Goal: Task Accomplishment & Management: Use online tool/utility

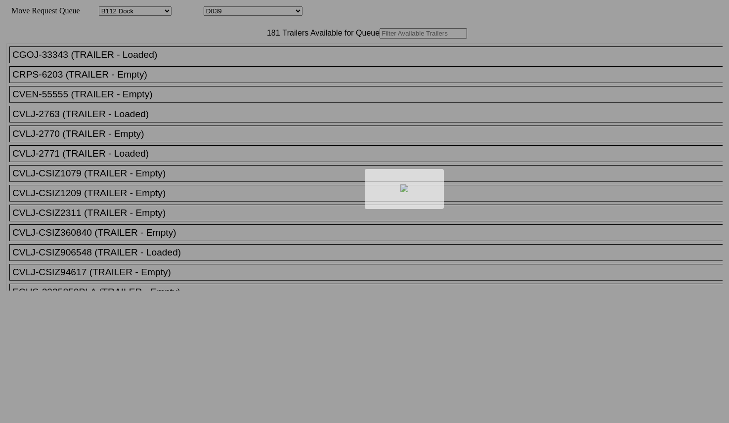
select select "121"
select select "3285"
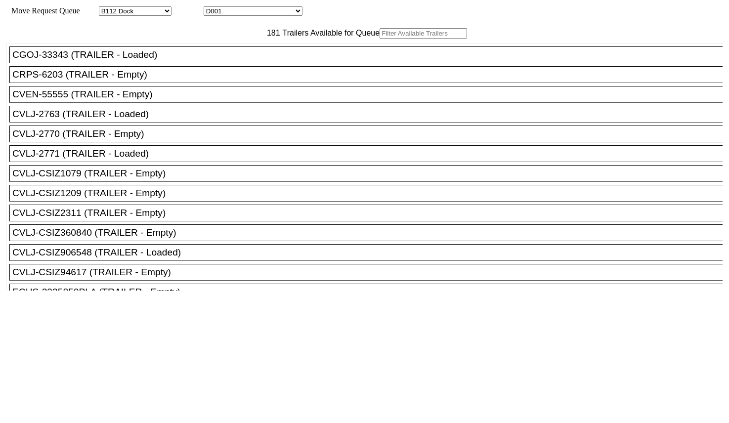
click at [379, 39] on input "text" at bounding box center [422, 33] width 87 height 10
paste input "SNLU157683"
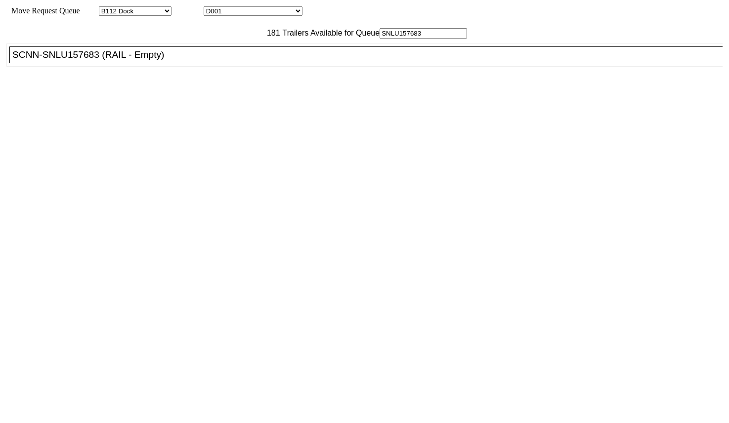
type input "SNLU157683"
click at [215, 60] on div "SCNN-SNLU157683 (RAIL - Empty)" at bounding box center [370, 54] width 716 height 11
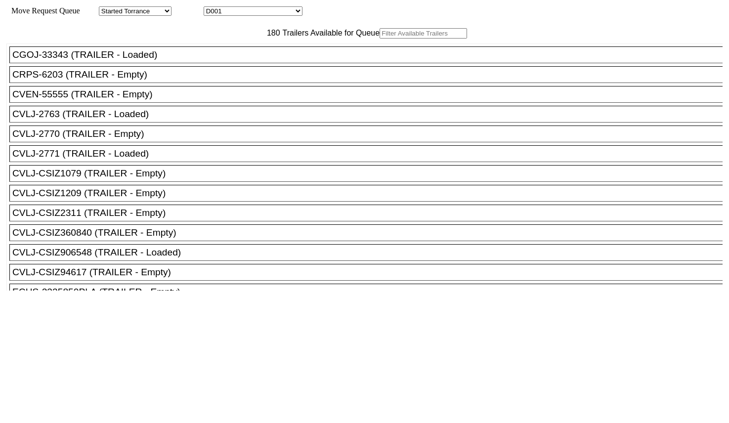
click at [379, 39] on input "text" at bounding box center [422, 33] width 87 height 10
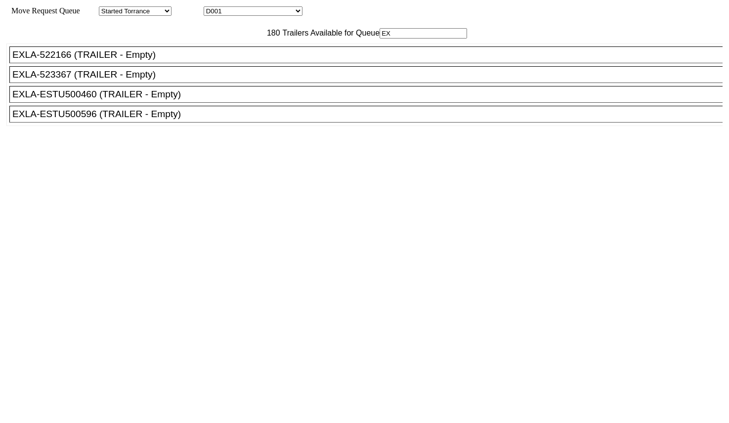
type input "EX"
click at [183, 120] on div "EXLA-ESTU500596 (TRAILER - Empty)" at bounding box center [370, 114] width 716 height 11
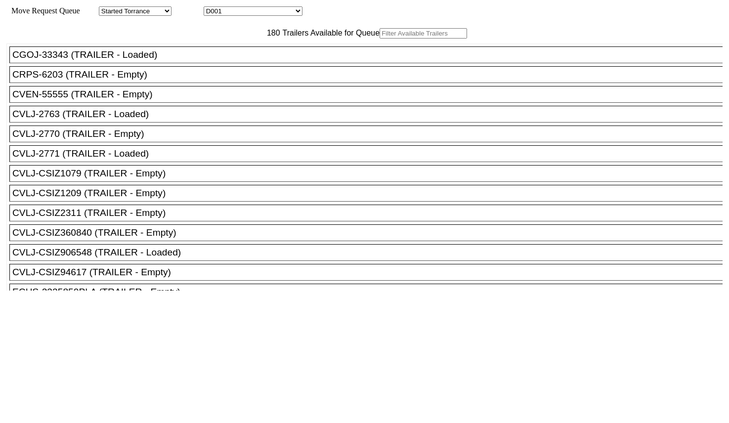
click at [379, 39] on input "text" at bounding box center [422, 33] width 87 height 10
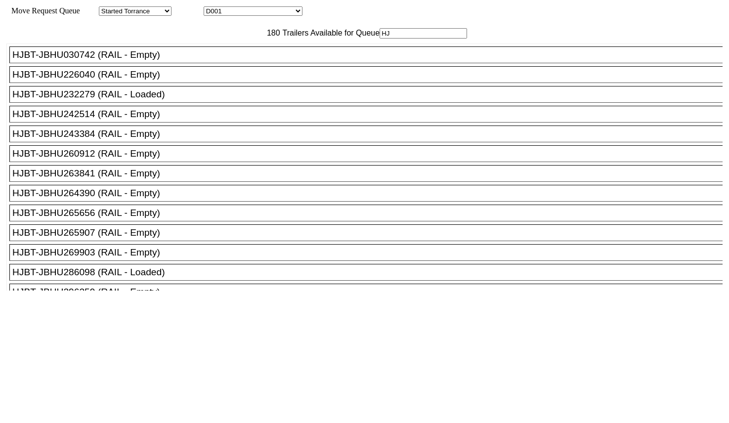
type input "HJ"
click at [182, 238] on div "HJBT-JBHU265907 (RAIL - Empty)" at bounding box center [370, 232] width 716 height 11
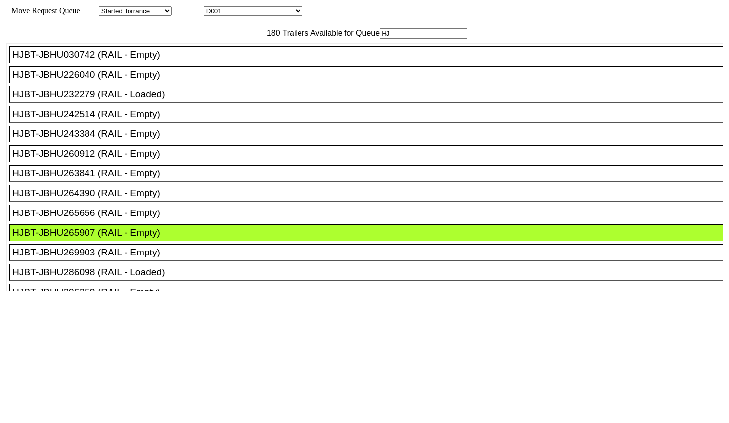
click at [349, 290] on div at bounding box center [364, 407] width 716 height 235
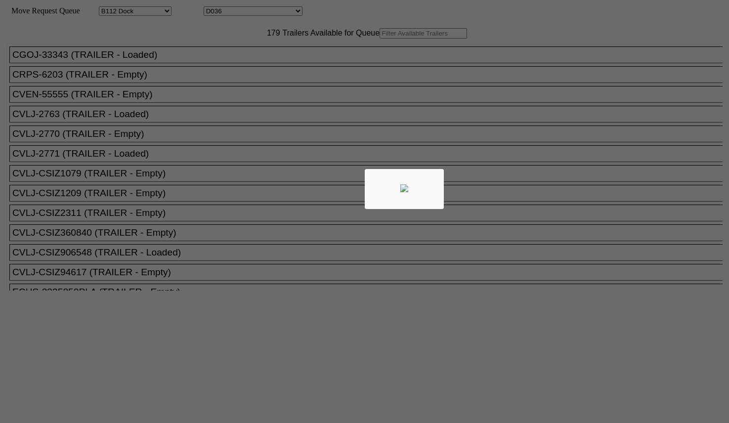
select select "121"
select select "3282"
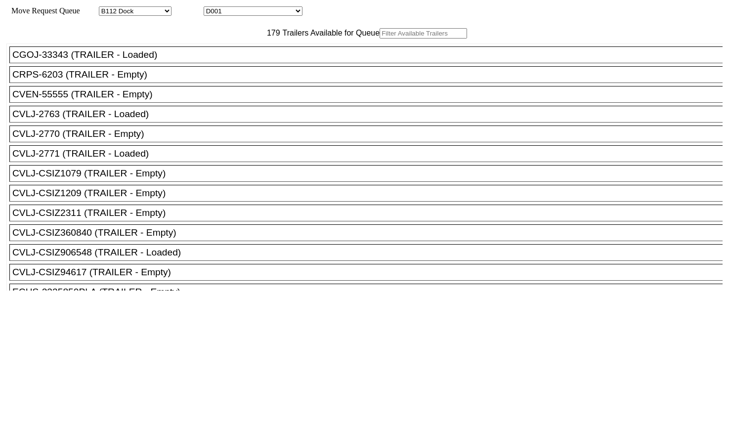
click at [379, 39] on input "text" at bounding box center [422, 33] width 87 height 10
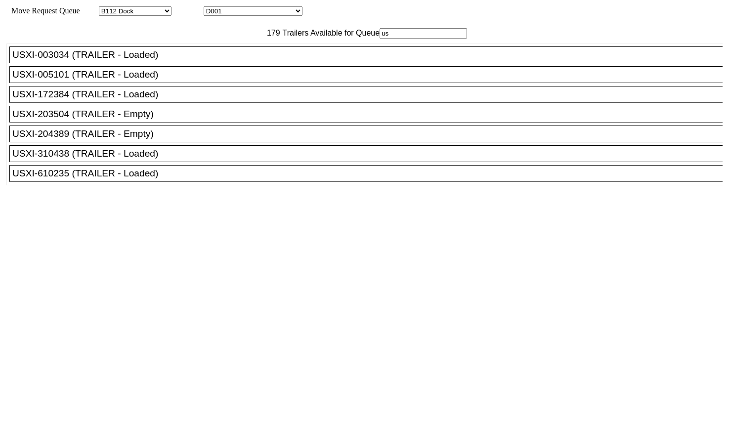
type input "us"
click at [141, 139] on div "USXI-204389 (TRAILER - Empty)" at bounding box center [370, 133] width 716 height 11
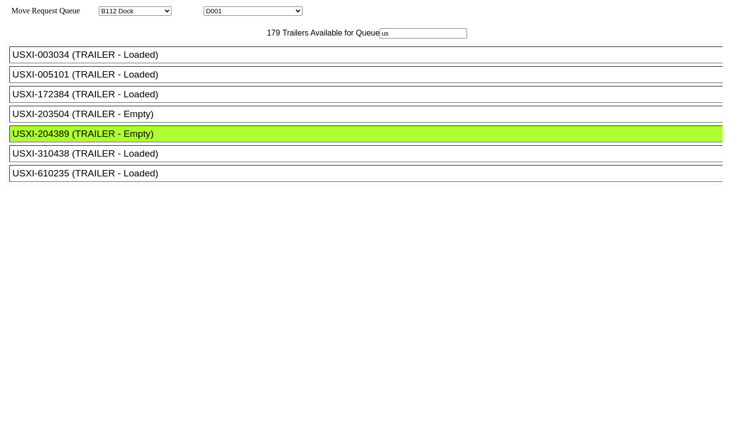
click at [223, 120] on div "USXI-203504 (TRAILER - Empty)" at bounding box center [370, 114] width 716 height 11
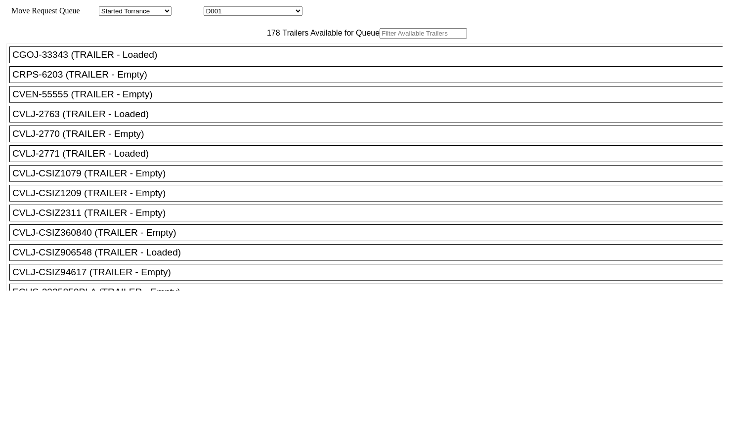
click at [379, 39] on input "text" at bounding box center [422, 33] width 87 height 10
paste input "SWRU947121"
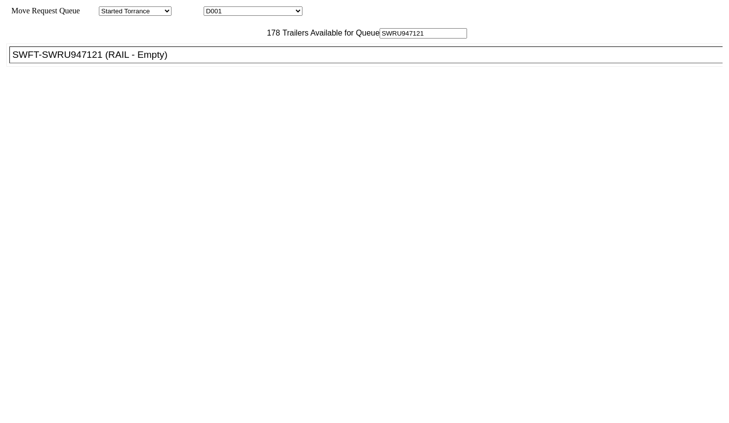
type input "SWRU947121"
click at [174, 60] on div "SWFT-SWRU947121 (RAIL - Empty)" at bounding box center [370, 54] width 716 height 11
